Goal: Check status: Check status

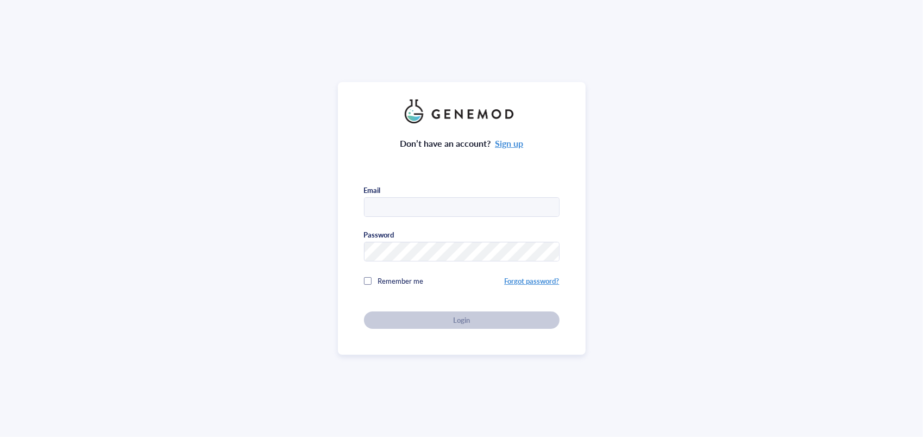
type input "[EMAIL_ADDRESS][DOMAIN_NAME]"
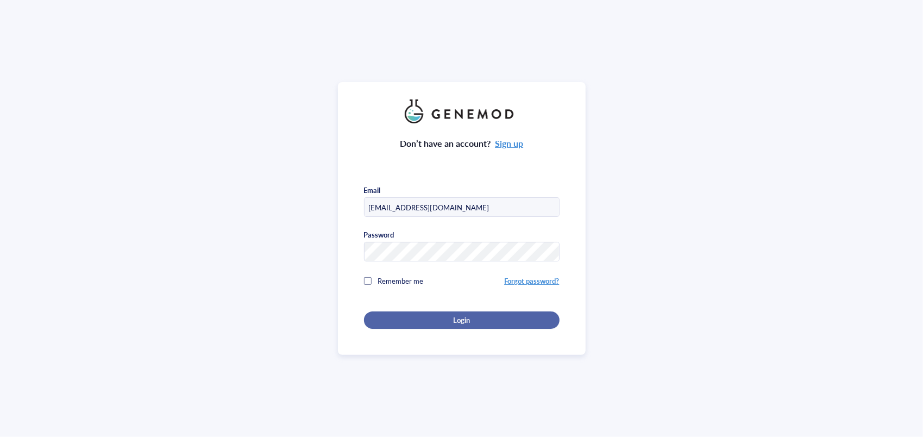
click at [391, 315] on div "Login" at bounding box center [461, 320] width 161 height 10
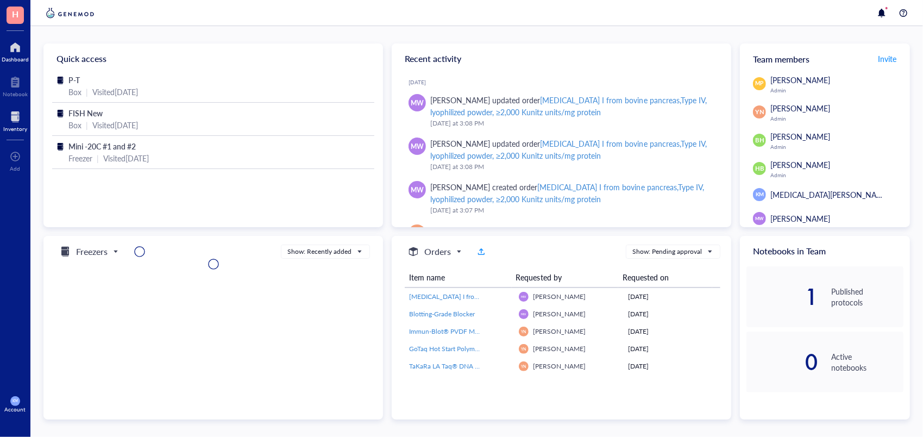
click at [16, 112] on div at bounding box center [15, 116] width 24 height 17
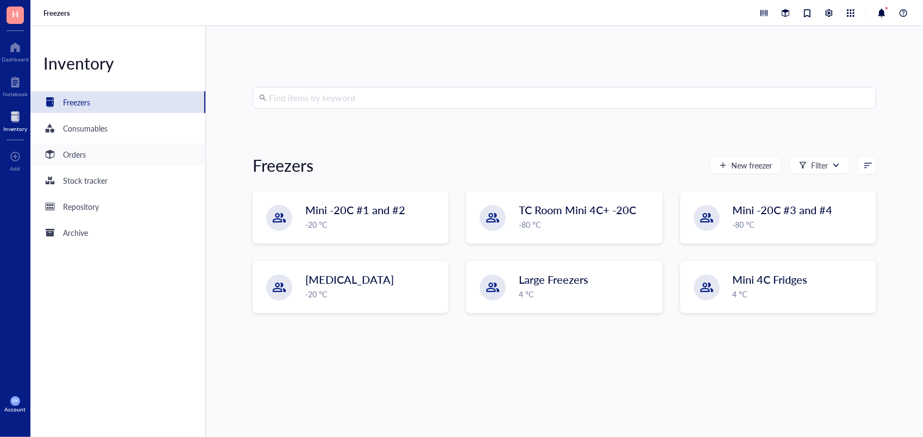
click at [85, 149] on div "Orders" at bounding box center [74, 154] width 23 height 12
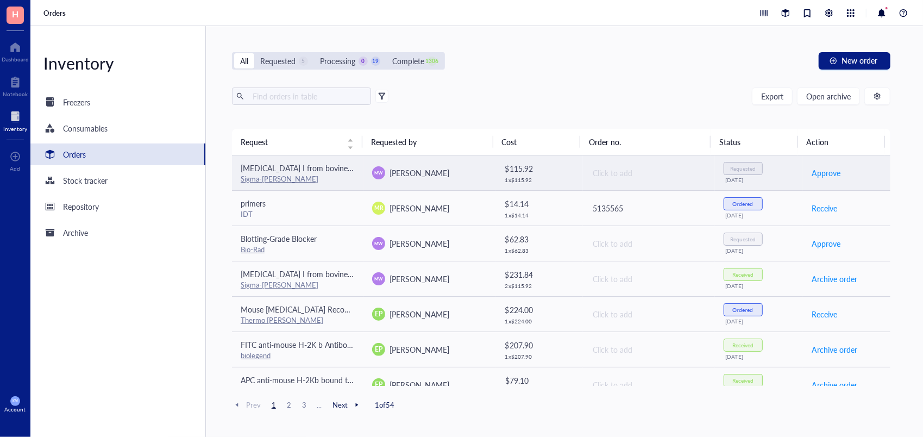
click at [470, 162] on td "MW [PERSON_NAME]" at bounding box center [428, 172] width 131 height 35
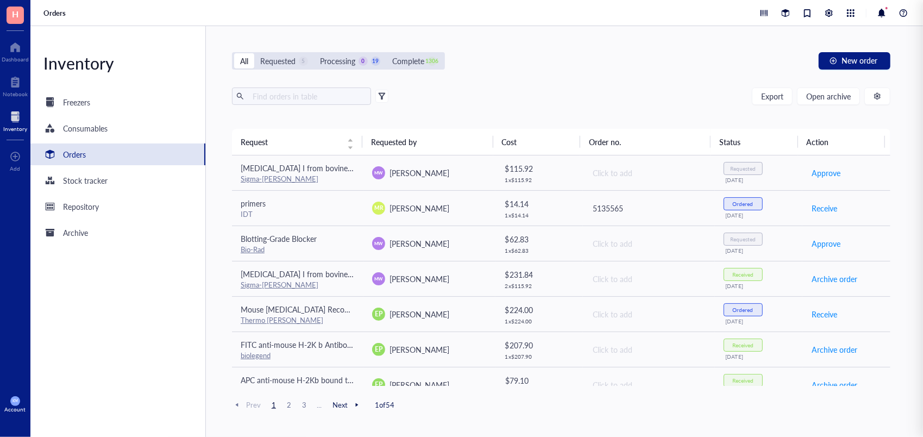
click at [562, 85] on div "All Requested 5 Processing 0 19 Complete 1306 New order Export Open archive Req…" at bounding box center [561, 231] width 711 height 411
click at [291, 62] on div "Requested" at bounding box center [277, 61] width 35 height 12
click at [254, 53] on input "Requested 5" at bounding box center [254, 53] width 0 height 0
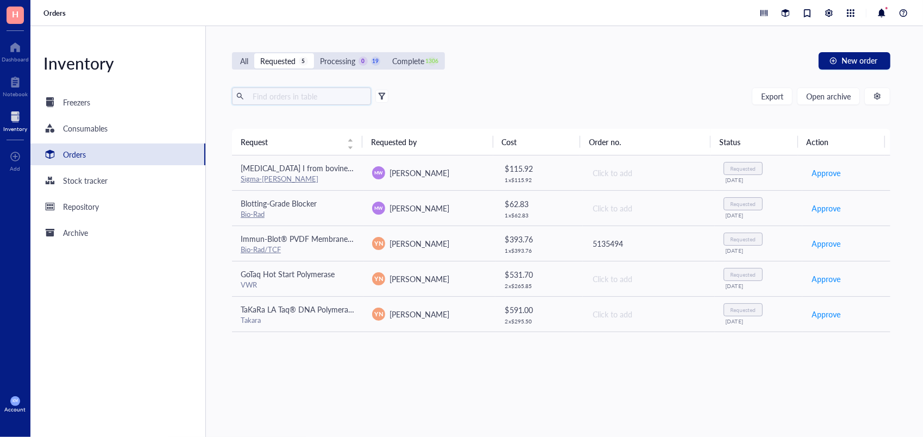
click at [271, 93] on input "text" at bounding box center [307, 96] width 118 height 16
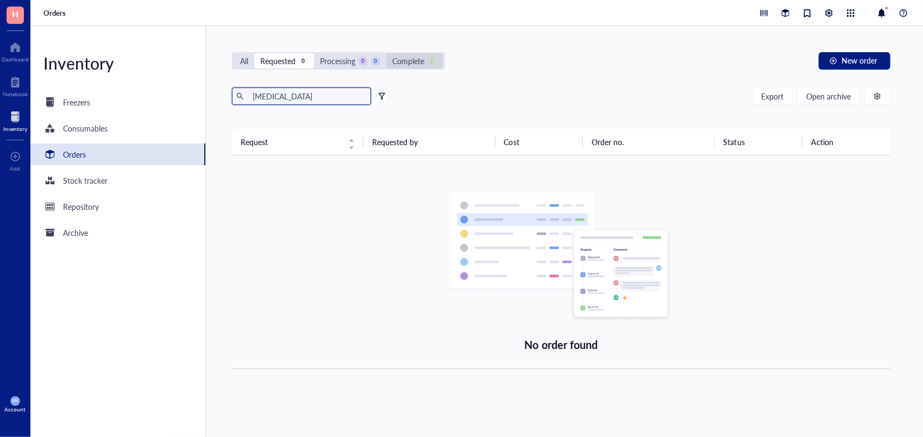
type input "[MEDICAL_DATA]"
click at [416, 64] on div "Complete" at bounding box center [408, 61] width 32 height 12
click at [386, 53] on input "Complete 1" at bounding box center [386, 53] width 0 height 0
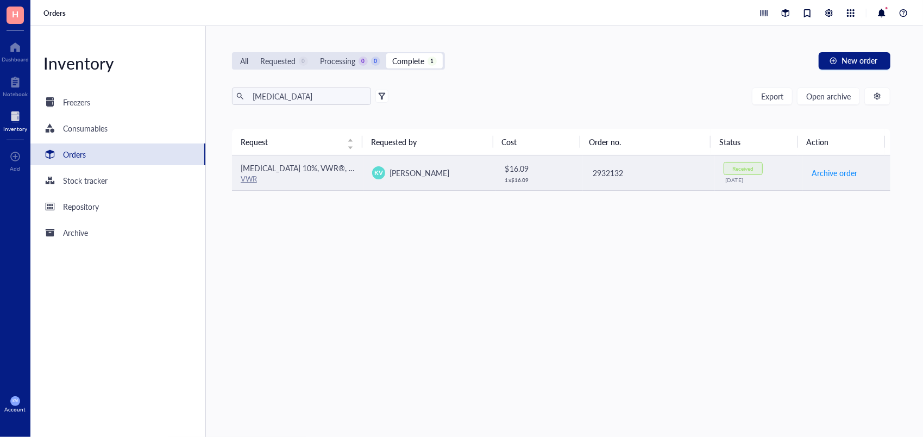
click at [302, 175] on div "VWR" at bounding box center [298, 179] width 114 height 10
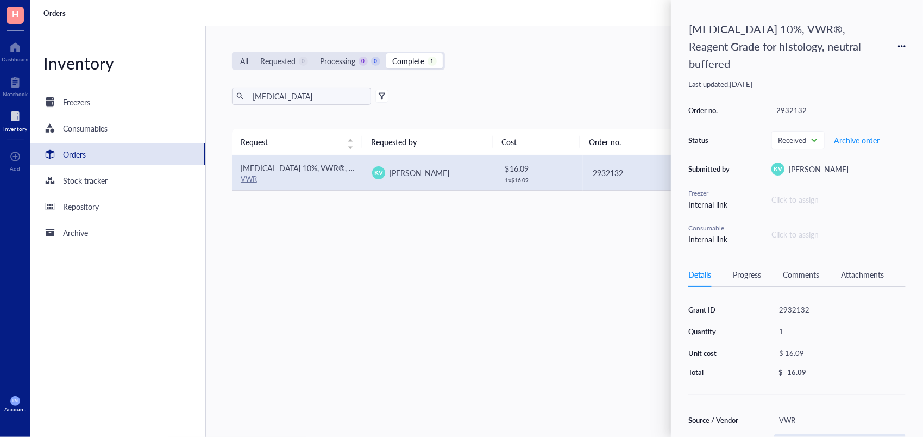
click at [805, 436] on link "[URL][DOMAIN_NAME]" at bounding box center [817, 441] width 77 height 10
